Goal: Transaction & Acquisition: Purchase product/service

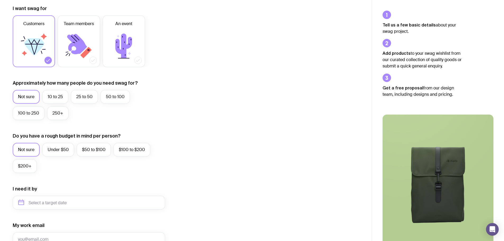
scroll to position [76, 0]
click at [101, 151] on label "$50 to $100" at bounding box center [94, 149] width 34 height 14
click at [0, 0] on input "$50 to $100" at bounding box center [0, 0] width 0 height 0
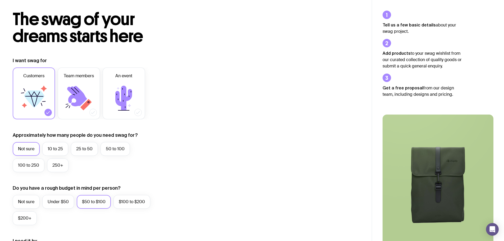
scroll to position [0, 0]
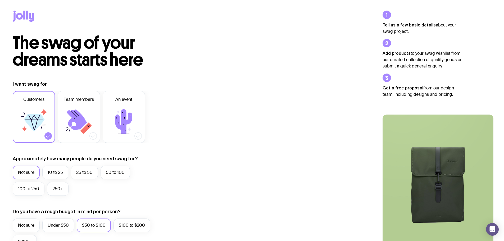
click at [24, 14] on icon at bounding box center [24, 15] width 2 height 9
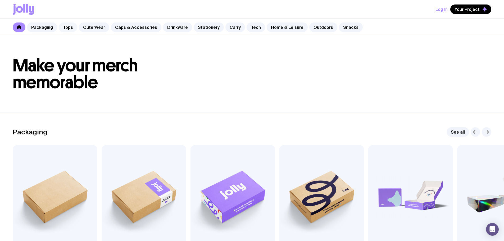
click at [67, 28] on link "Tops" at bounding box center [68, 28] width 19 height 10
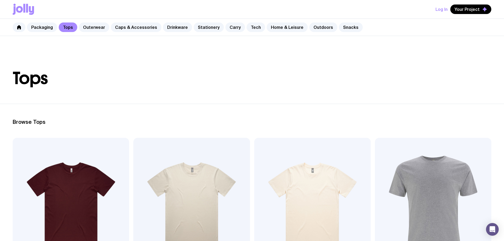
scroll to position [1, 0]
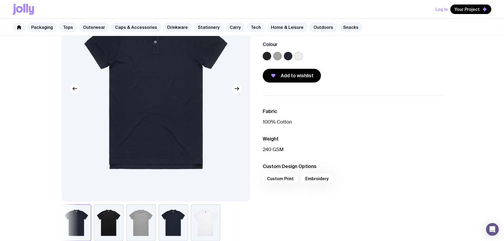
scroll to position [113, 0]
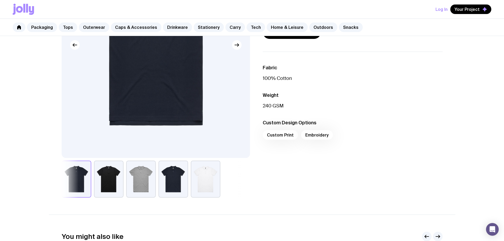
click at [282, 137] on div "Custom Print Embroidery" at bounding box center [353, 136] width 180 height 13
click at [316, 133] on div "Custom Print Embroidery" at bounding box center [353, 136] width 180 height 13
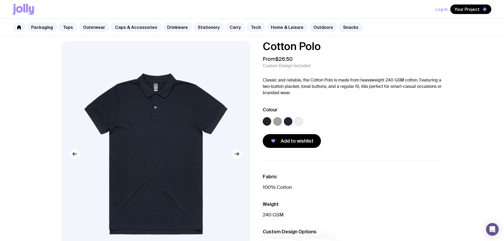
scroll to position [4, 0]
